Goal: Information Seeking & Learning: Find contact information

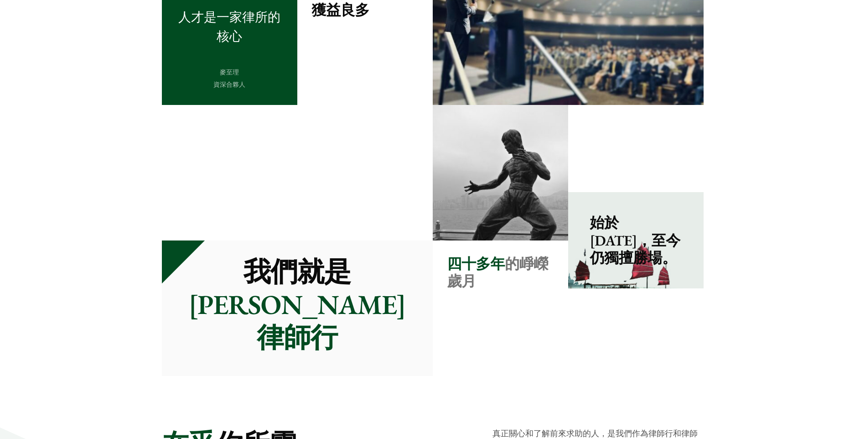
scroll to position [639, 0]
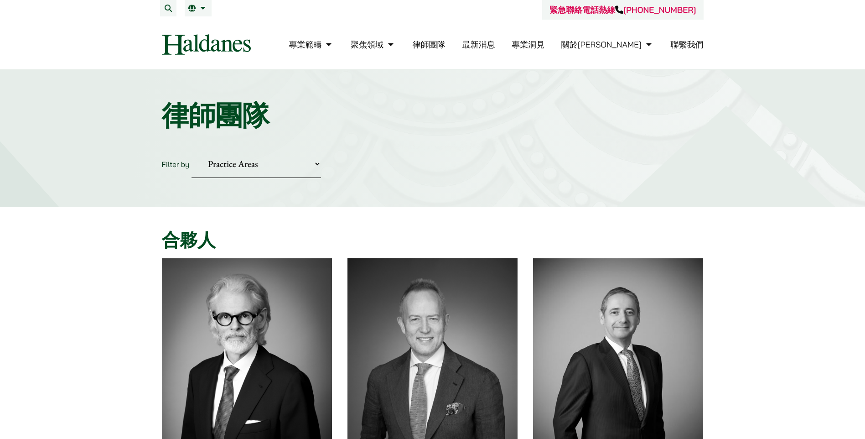
click at [688, 42] on link "聯繫我們" at bounding box center [687, 44] width 33 height 10
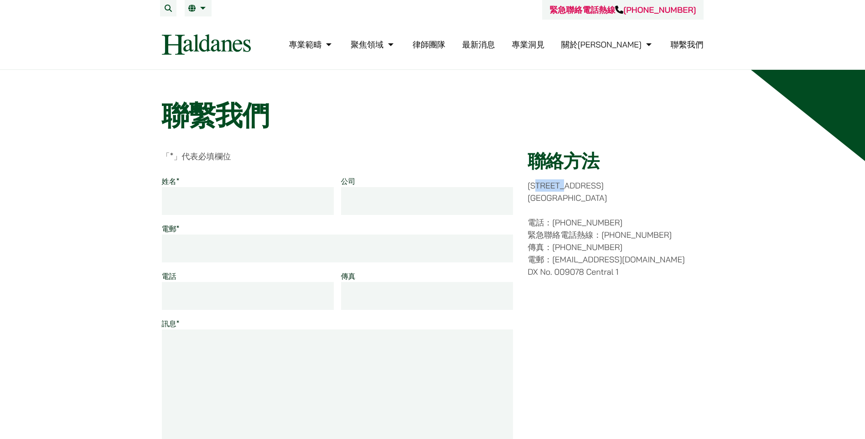
drag, startPoint x: 548, startPoint y: 177, endPoint x: 590, endPoint y: 183, distance: 42.0
click at [590, 183] on div "聯絡方法 香港中環都爹利街十一號 律敦治大廈七樓 電話：(852) 2868 1234 緊急聯絡電話熱線：(852) 9763 5524 傳真：(852) 2…" at bounding box center [616, 327] width 176 height 355
drag, startPoint x: 590, startPoint y: 183, endPoint x: 575, endPoint y: 197, distance: 21.0
click at [575, 197] on p "香港中環都爹利街十一號 律敦治大廈七樓" at bounding box center [616, 191] width 176 height 25
drag, startPoint x: 530, startPoint y: 199, endPoint x: 587, endPoint y: 195, distance: 57.6
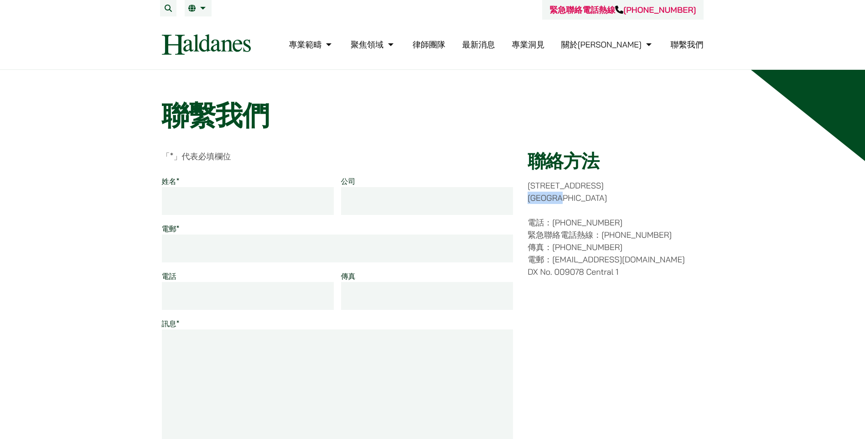
click at [587, 195] on p "香港中環都爹利街十一號 律敦治大廈七樓" at bounding box center [616, 191] width 176 height 25
drag, startPoint x: 587, startPoint y: 195, endPoint x: 581, endPoint y: 196, distance: 5.5
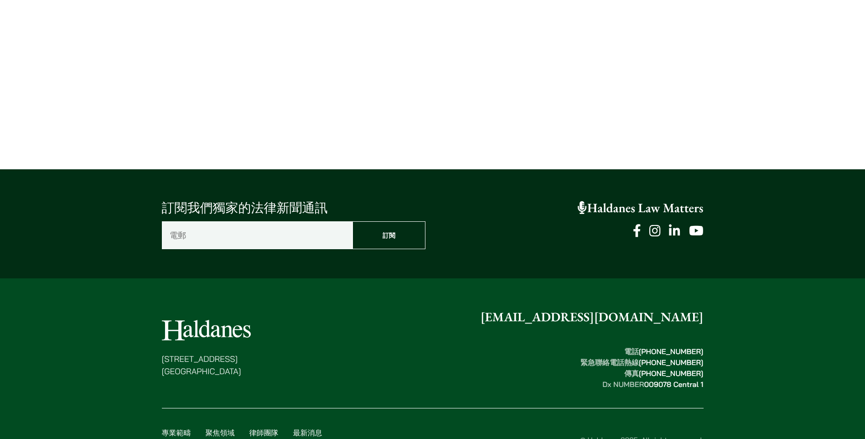
scroll to position [627, 0]
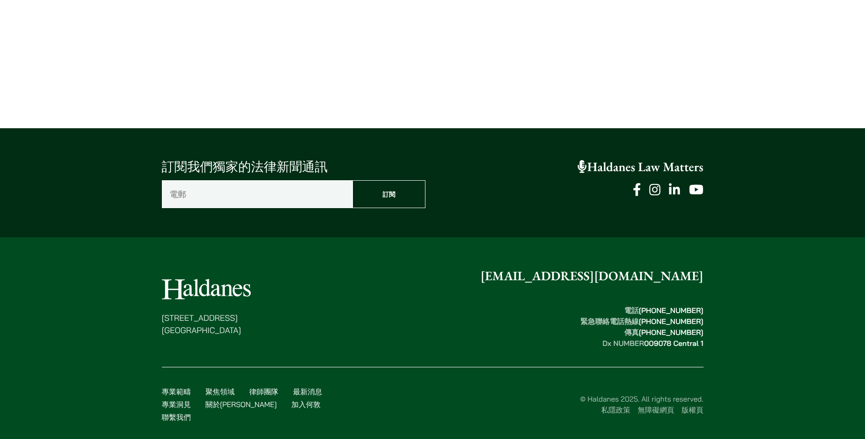
click at [733, 337] on footer "香港中環都爹利街十一號 律敦治大廈七樓 enquiries@haldanes.com 電話  (852) 2868 1234 緊急聯絡電話熱線  (852) …" at bounding box center [432, 344] width 865 height 214
drag, startPoint x: 703, startPoint y: 345, endPoint x: 686, endPoint y: 341, distance: 17.3
click at [686, 341] on div "香港中環都爹利街十一號 律敦治大廈七樓 enquiries@haldanes.com 電話  (852) 2868 1234 緊急聯絡電話熱線  (852) …" at bounding box center [432, 348] width 575 height 164
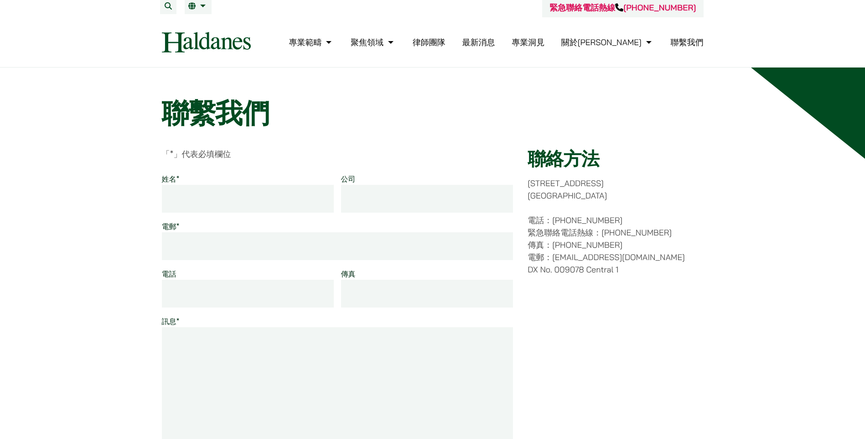
scroll to position [0, 0]
